Goal: Task Accomplishment & Management: Manage account settings

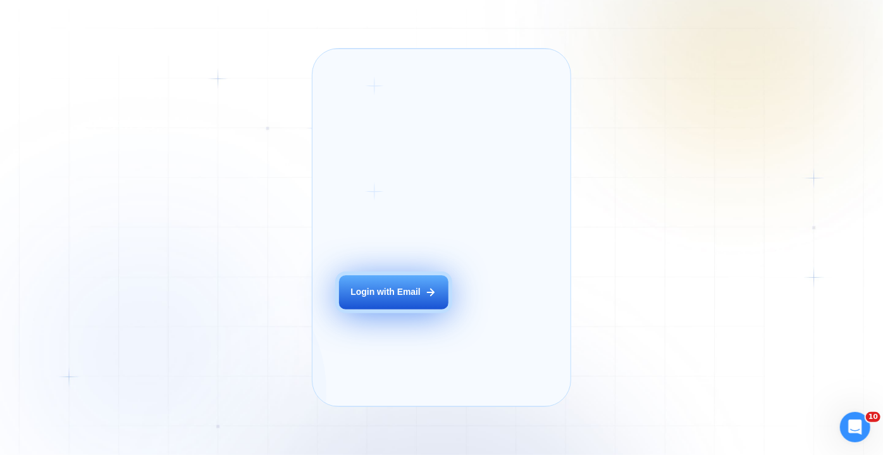
click at [378, 298] on div "Login with Email" at bounding box center [386, 292] width 70 height 12
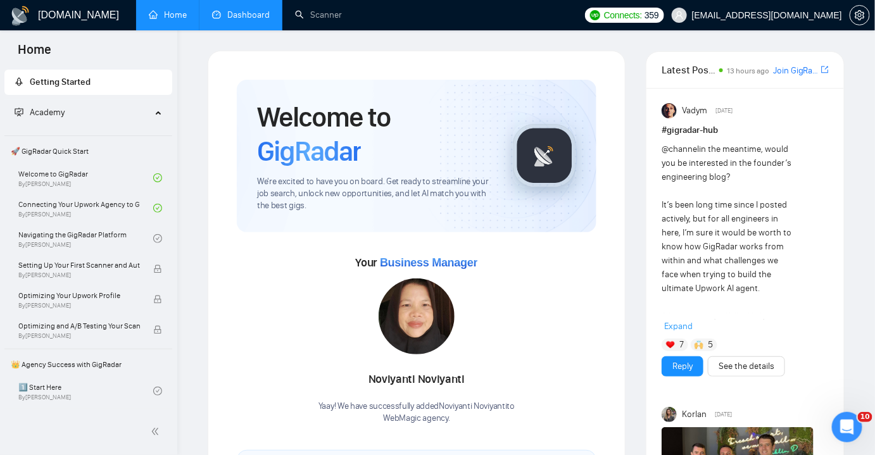
click at [247, 20] on link "Dashboard" at bounding box center [241, 14] width 58 height 11
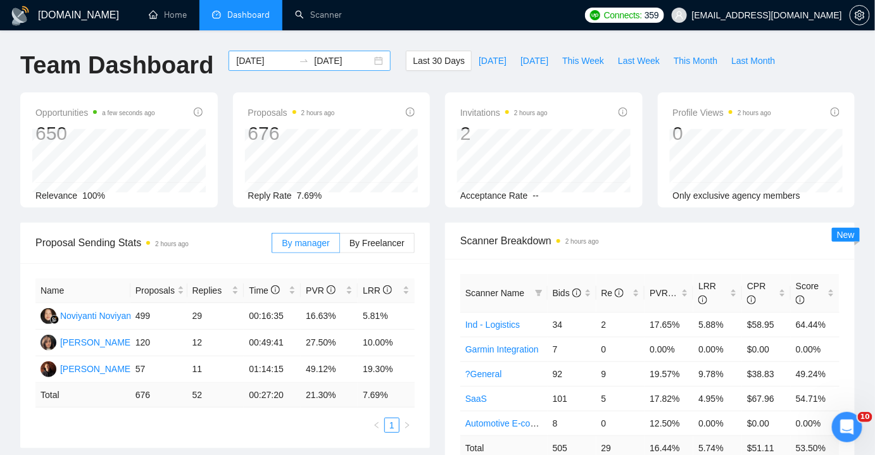
click at [369, 61] on div "[DATE] [DATE]" at bounding box center [309, 61] width 162 height 20
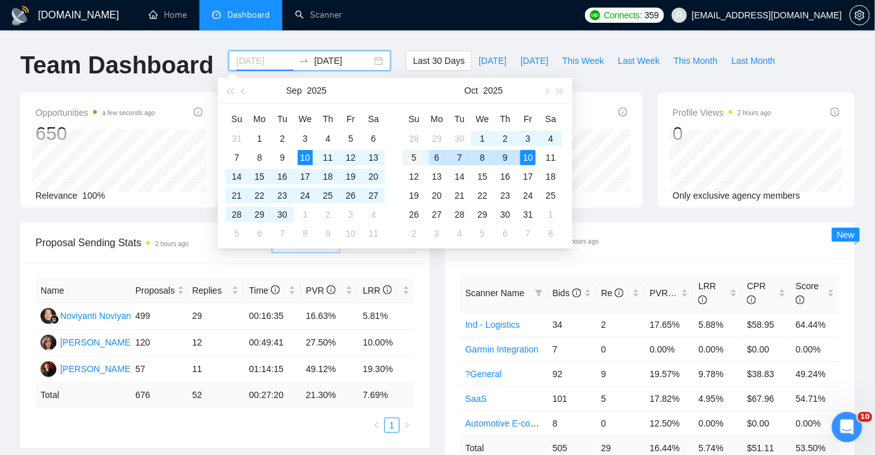
type input "[DATE]"
click at [417, 158] on div "5" at bounding box center [413, 157] width 15 height 15
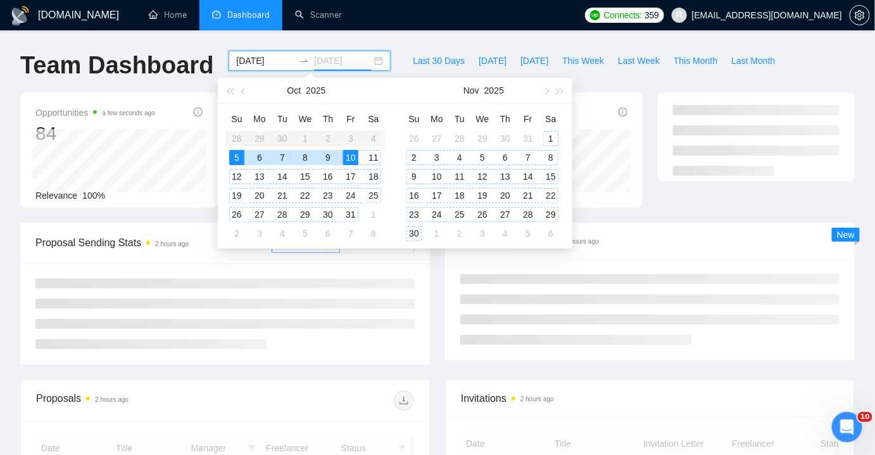
type input "[DATE]"
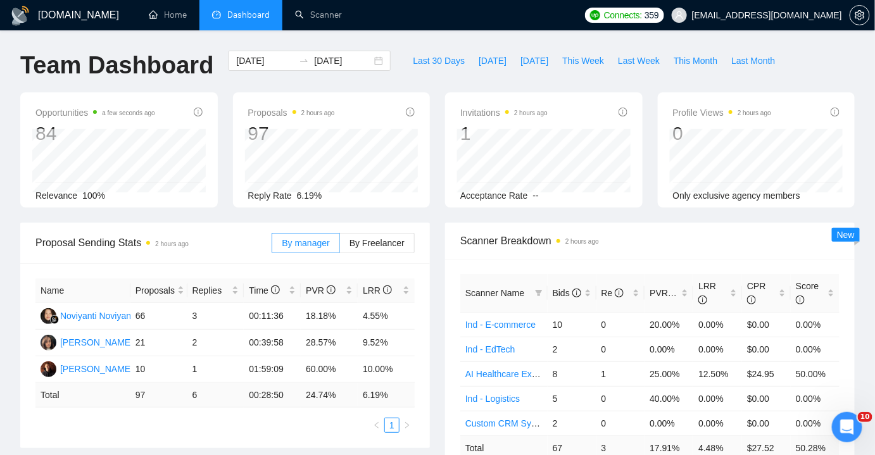
click at [435, 281] on div "Proposal Sending Stats 2 hours ago By manager By Freelancer Name Proposals Repl…" at bounding box center [225, 335] width 425 height 225
click at [365, 64] on div "[DATE] [DATE]" at bounding box center [309, 61] width 162 height 20
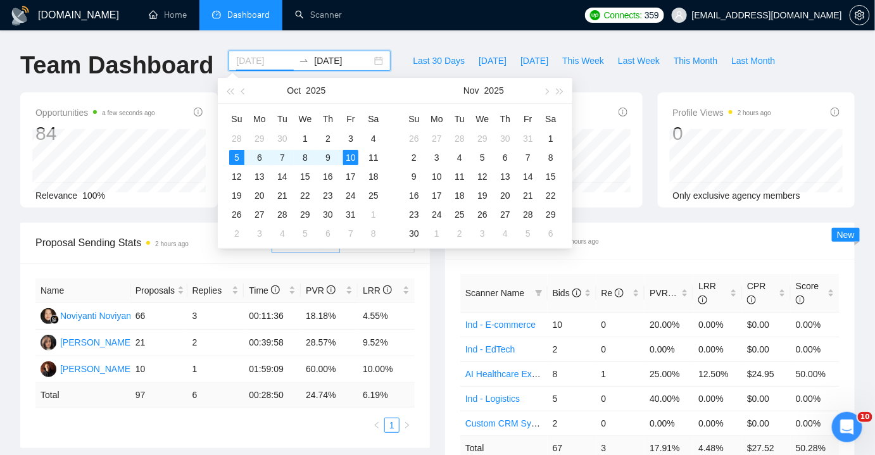
type input "[DATE]"
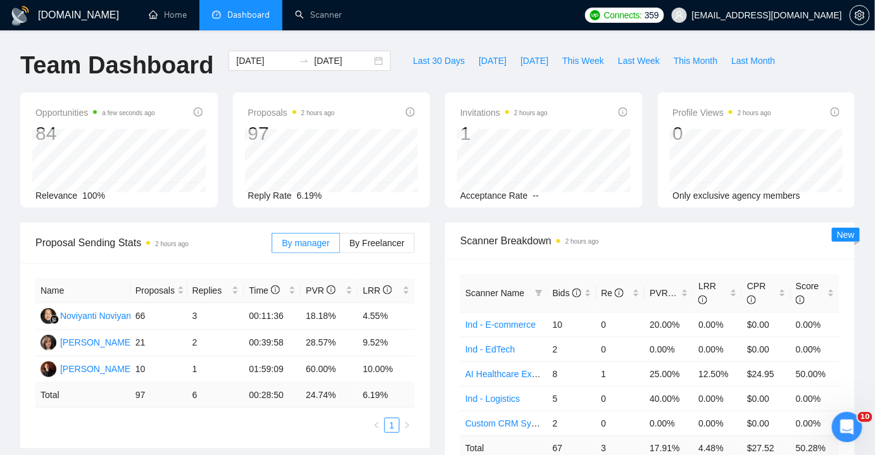
click at [434, 287] on div "Proposal Sending Stats 2 hours ago By manager By Freelancer Name Proposals Repl…" at bounding box center [225, 335] width 425 height 225
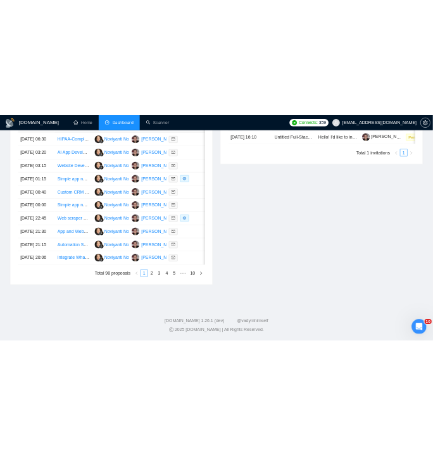
scroll to position [650, 0]
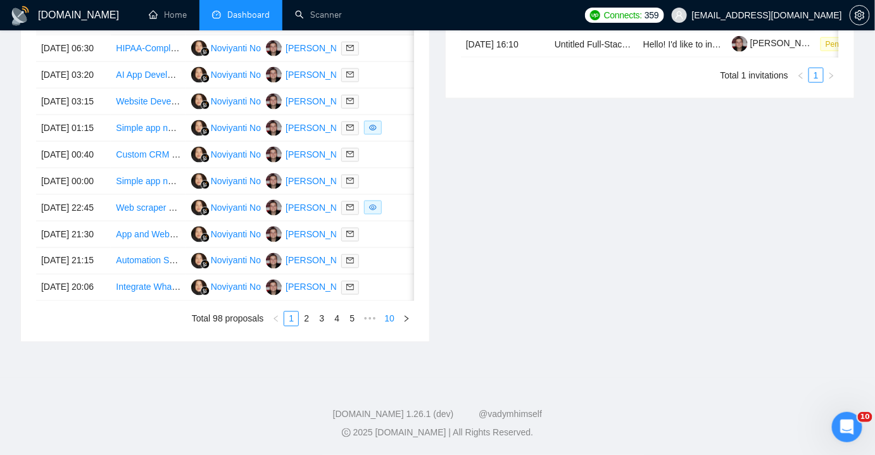
click at [390, 326] on link "10" at bounding box center [389, 319] width 18 height 14
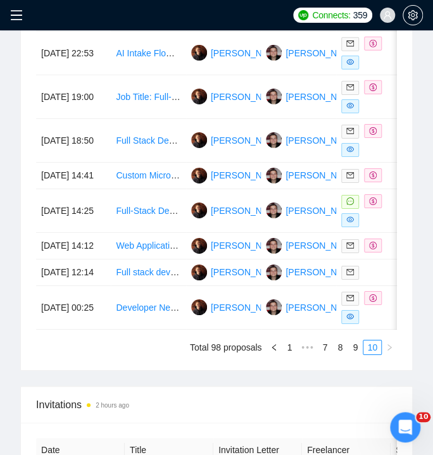
scroll to position [957, 0]
